Goal: Information Seeking & Learning: Compare options

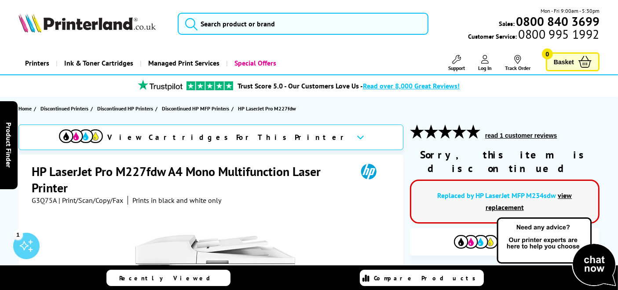
drag, startPoint x: 436, startPoint y: 154, endPoint x: 582, endPoint y: 151, distance: 146.1
click at [582, 151] on div "Sorry, this item is discontinued" at bounding box center [505, 161] width 190 height 27
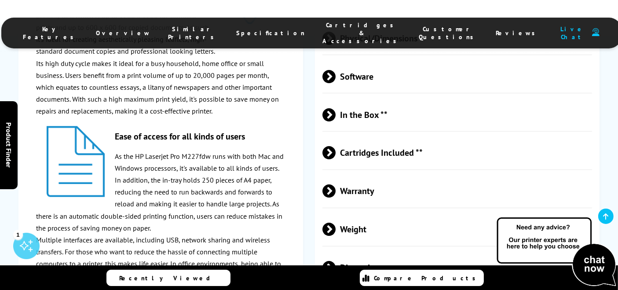
scroll to position [1516, 0]
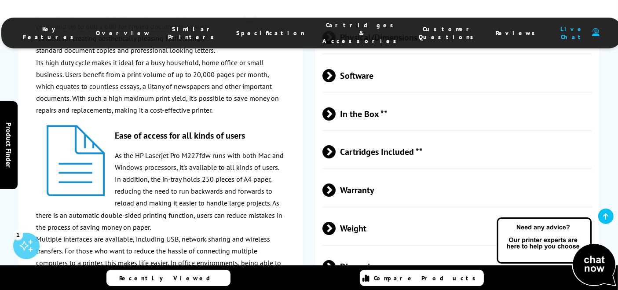
click at [350, 152] on span "Cartridges Included **" at bounding box center [458, 152] width 270 height 33
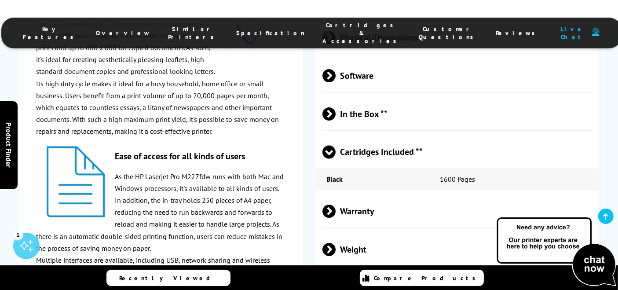
click at [351, 149] on span "Cartridges Included **" at bounding box center [458, 152] width 270 height 33
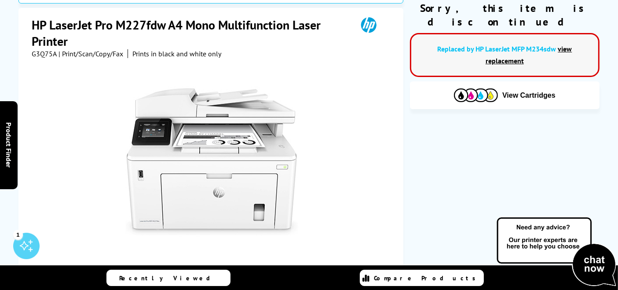
scroll to position [0, 0]
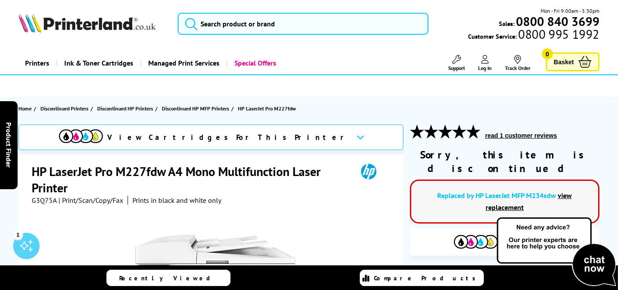
click at [564, 191] on link "view replacement" at bounding box center [529, 201] width 87 height 21
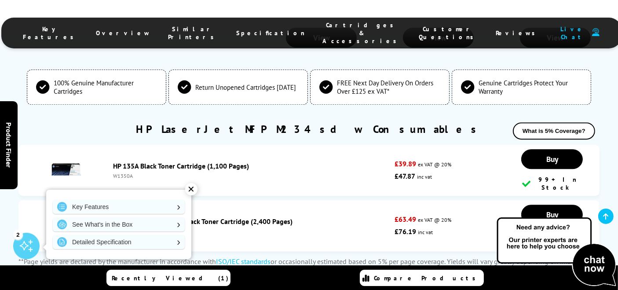
scroll to position [2494, 0]
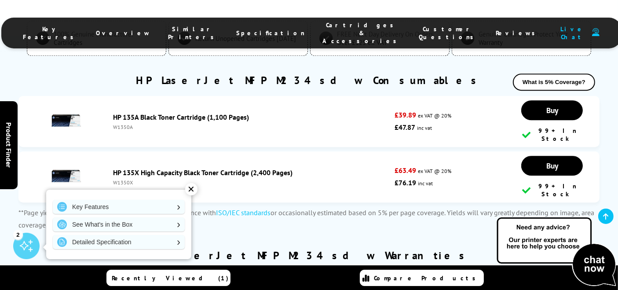
click at [196, 188] on div "✕" at bounding box center [191, 189] width 12 height 12
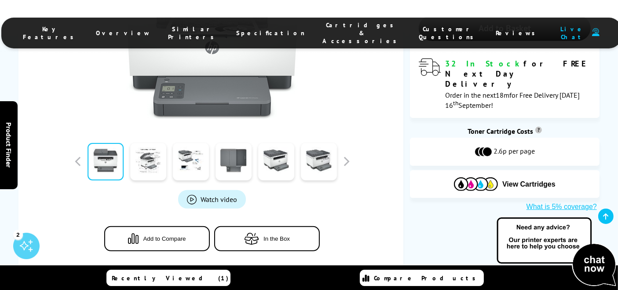
scroll to position [0, 0]
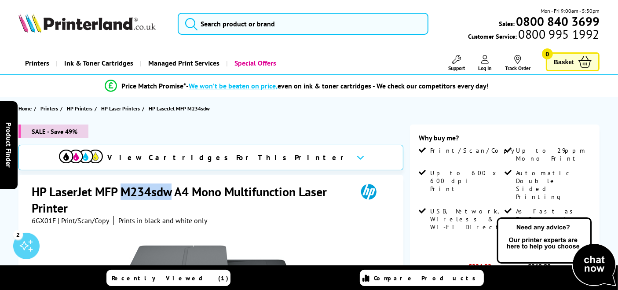
drag, startPoint x: 138, startPoint y: 189, endPoint x: 172, endPoint y: 191, distance: 34.4
click at [172, 191] on h1 "HP LaserJet MFP M234sdw A4 Mono Multifunction Laser Printer" at bounding box center [190, 200] width 317 height 33
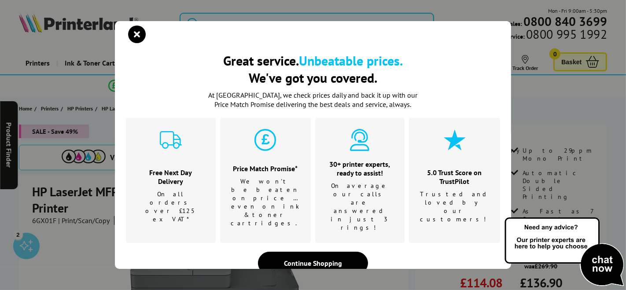
click at [129, 43] on icon "close modal" at bounding box center [137, 35] width 18 height 18
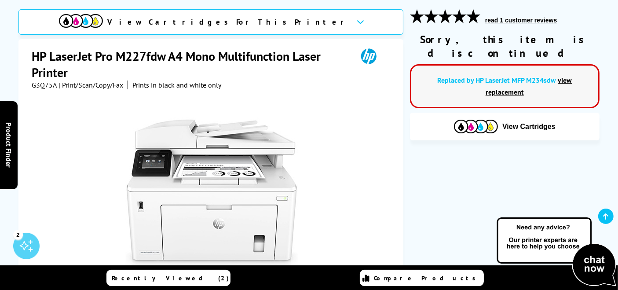
scroll to position [98, 0]
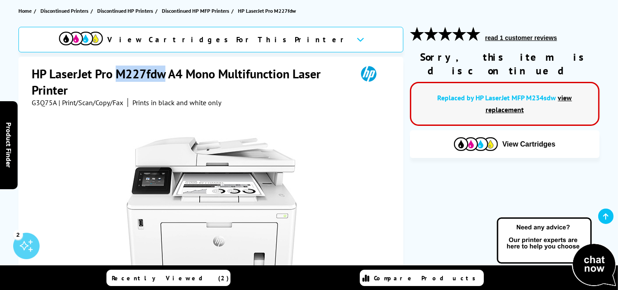
drag, startPoint x: 117, startPoint y: 73, endPoint x: 167, endPoint y: 73, distance: 50.6
click at [167, 73] on h1 "HP LaserJet Pro M227fdw A4 Mono Multifunction Laser Printer" at bounding box center [190, 82] width 317 height 33
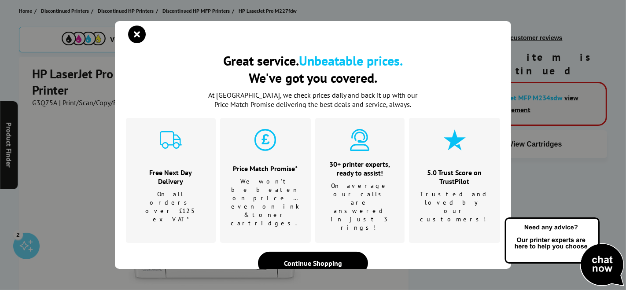
copy h1 "M227fdw"
click at [143, 43] on icon "close modal" at bounding box center [137, 35] width 18 height 18
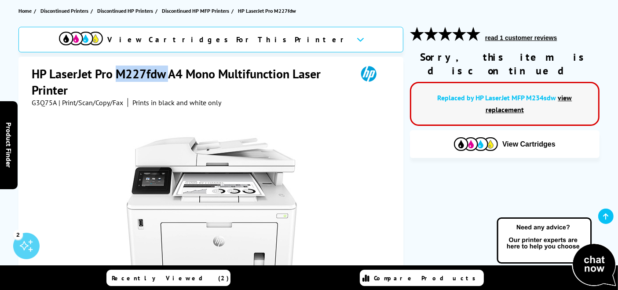
copy h1 "M227fdw"
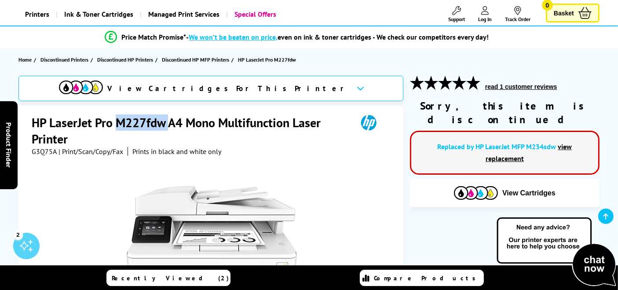
drag, startPoint x: 449, startPoint y: 103, endPoint x: 621, endPoint y: 103, distance: 171.6
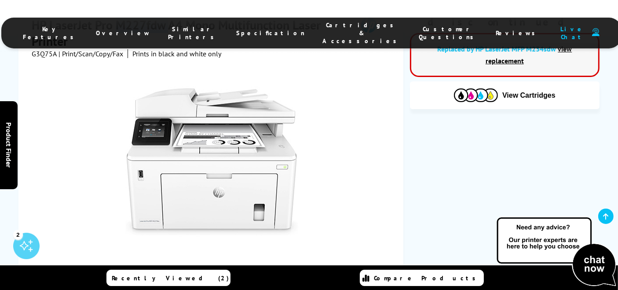
scroll to position [0, 0]
